Goal: Find specific page/section

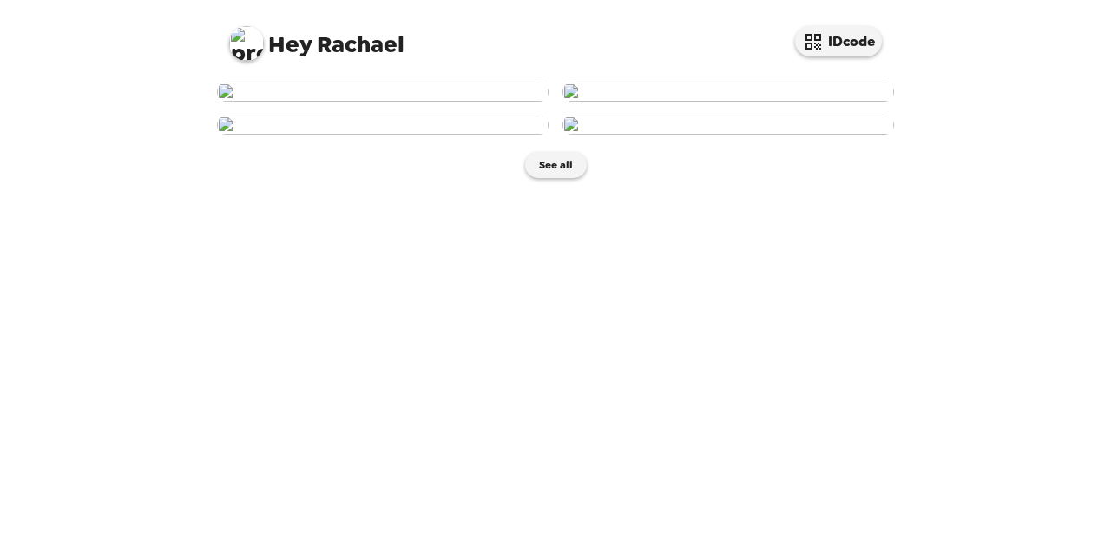
click at [633, 102] on img at bounding box center [729, 91] width 332 height 19
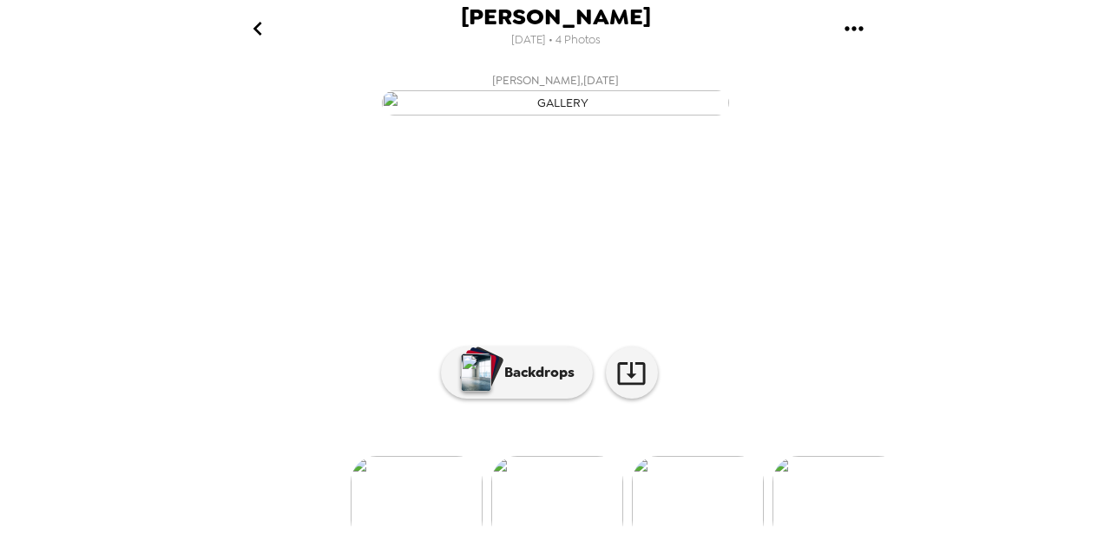
click at [260, 19] on icon "go back" at bounding box center [258, 29] width 28 height 28
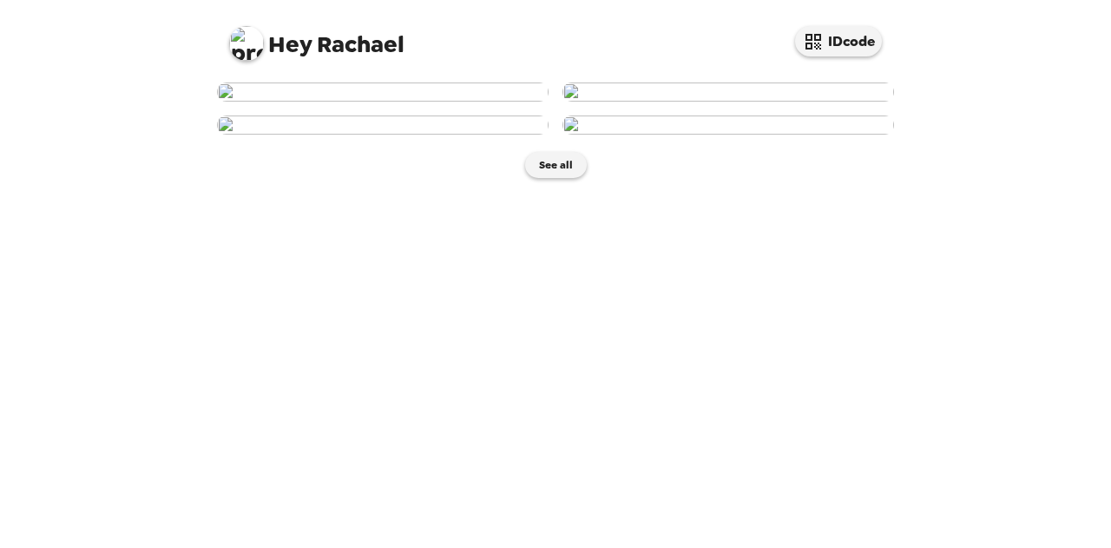
scroll to position [431, 0]
click at [545, 178] on button "See all" at bounding box center [556, 165] width 62 height 26
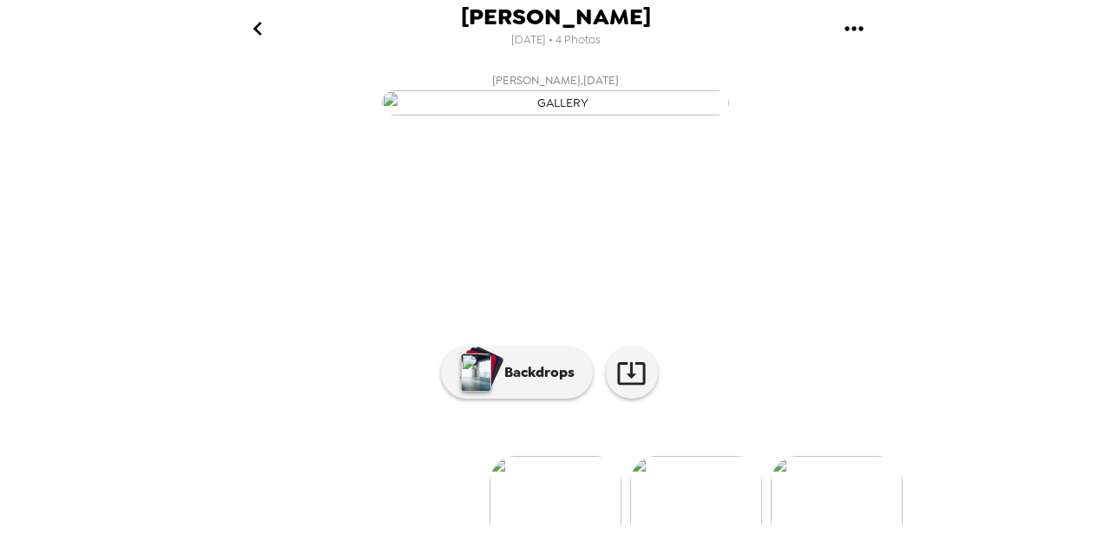
scroll to position [203, 0]
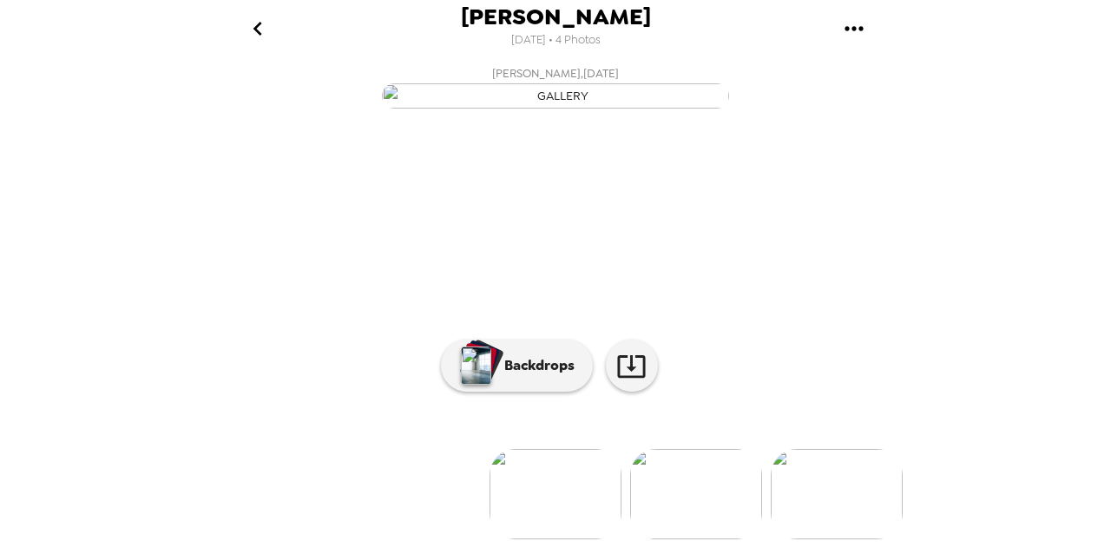
click at [265, 18] on icon "go back" at bounding box center [258, 29] width 28 height 28
